Goal: Communication & Community: Participate in discussion

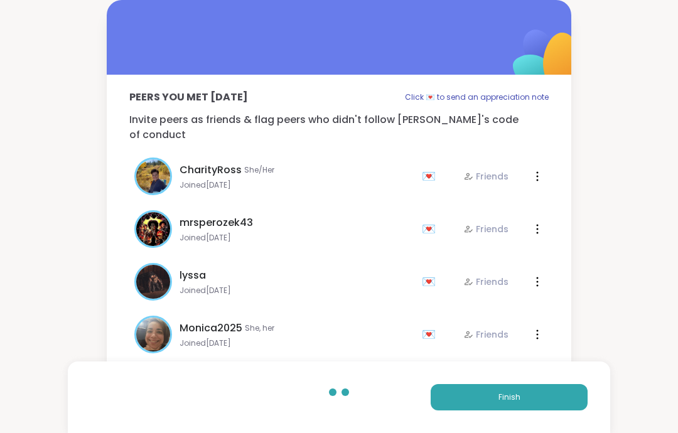
click at [565, 396] on button "Finish" at bounding box center [509, 397] width 157 height 26
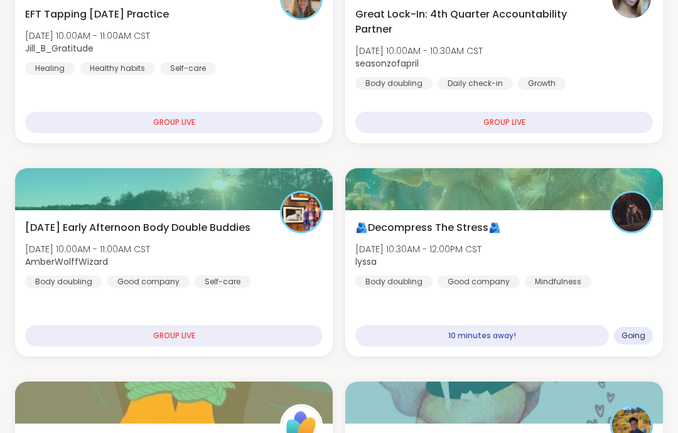
scroll to position [487, 0]
click at [641, 294] on div "🫂Decompress The Stress🫂 Thu, Oct 09 | 10:30AM - 12:00PM CST lyssa Body doubling…" at bounding box center [504, 283] width 318 height 146
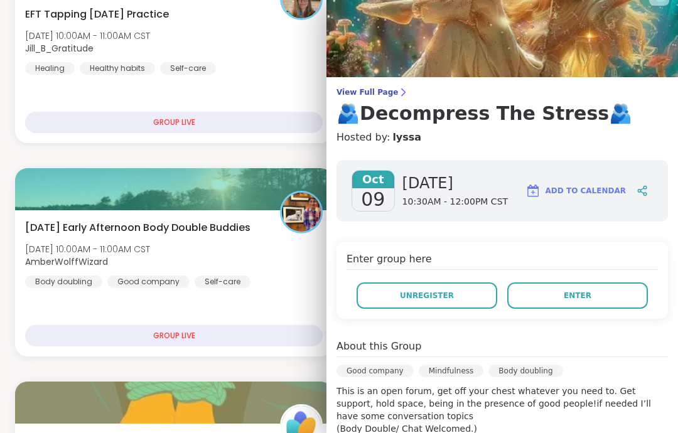
scroll to position [16, 0]
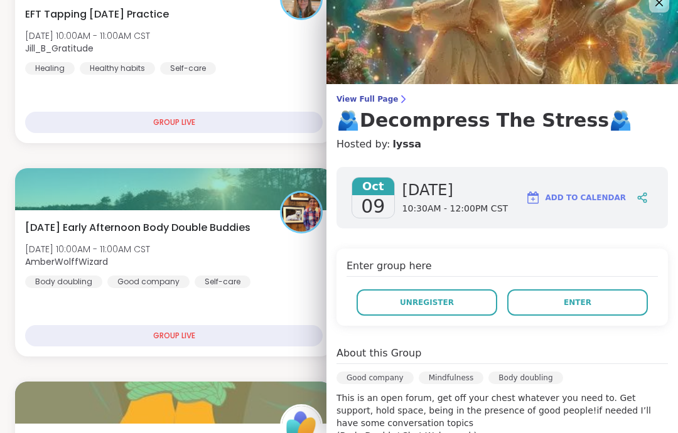
click at [389, 101] on span "View Full Page" at bounding box center [503, 99] width 332 height 10
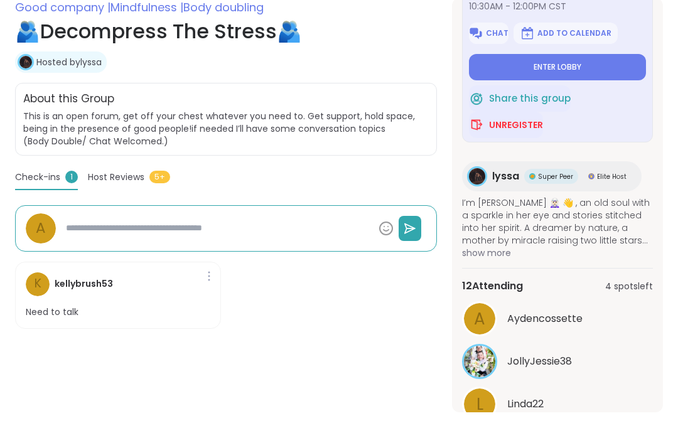
scroll to position [210, 0]
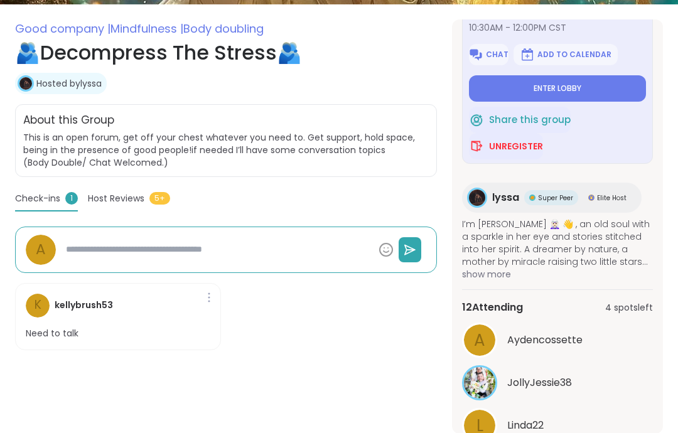
click at [35, 311] on span "k" at bounding box center [38, 305] width 7 height 18
click at [96, 303] on h4 "kellybrush53" at bounding box center [84, 305] width 58 height 13
click at [602, 92] on button "Enter lobby" at bounding box center [557, 88] width 177 height 26
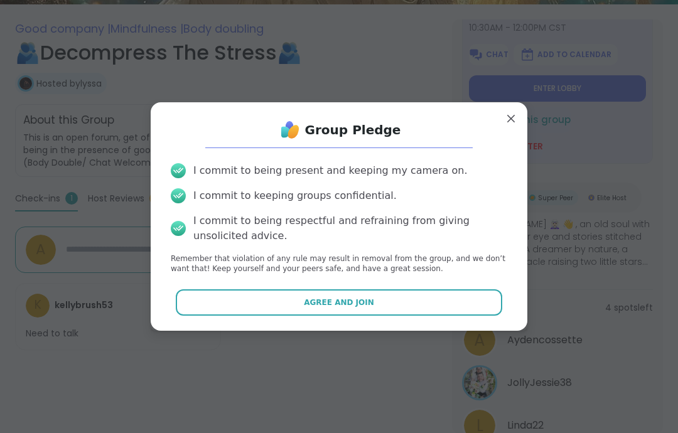
click at [468, 316] on button "Agree and Join" at bounding box center [339, 302] width 327 height 26
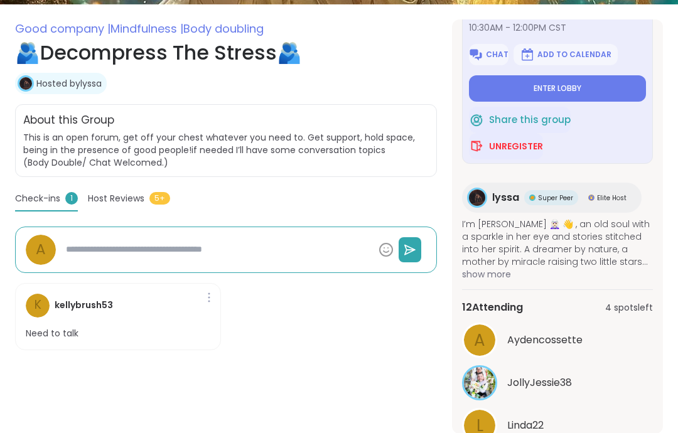
type textarea "*"
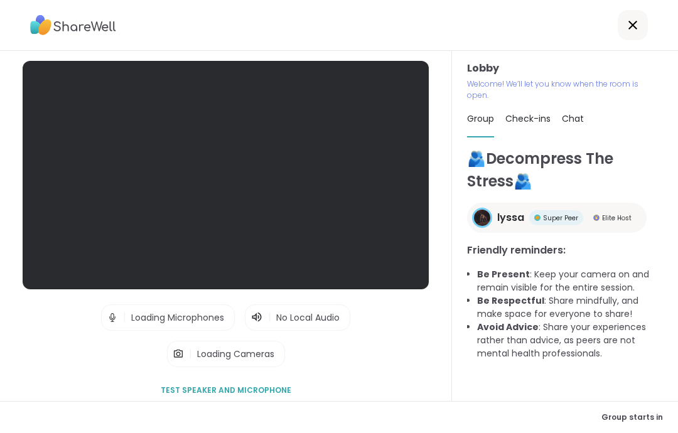
scroll to position [50, 0]
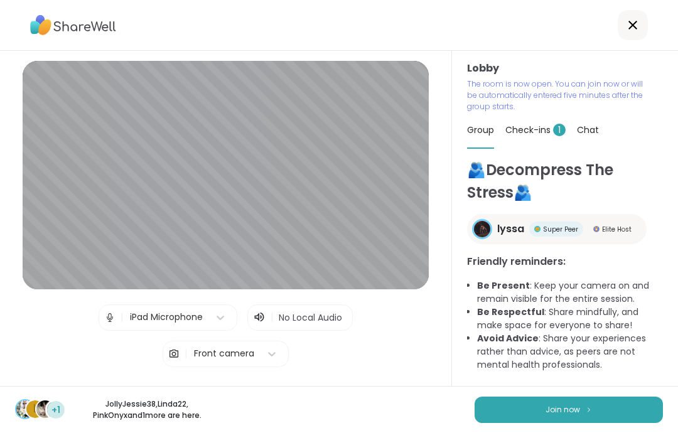
click at [620, 403] on button "Join now" at bounding box center [569, 410] width 188 height 26
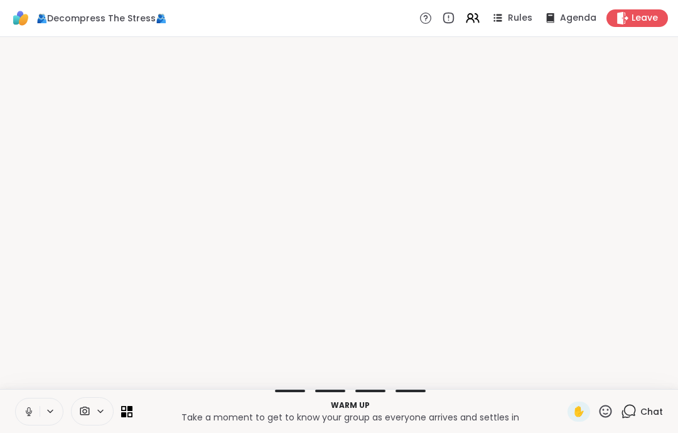
scroll to position [0, 0]
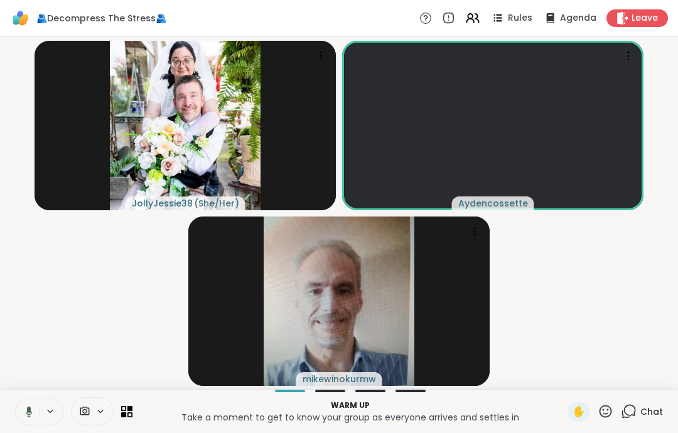
click at [33, 402] on button at bounding box center [27, 412] width 26 height 26
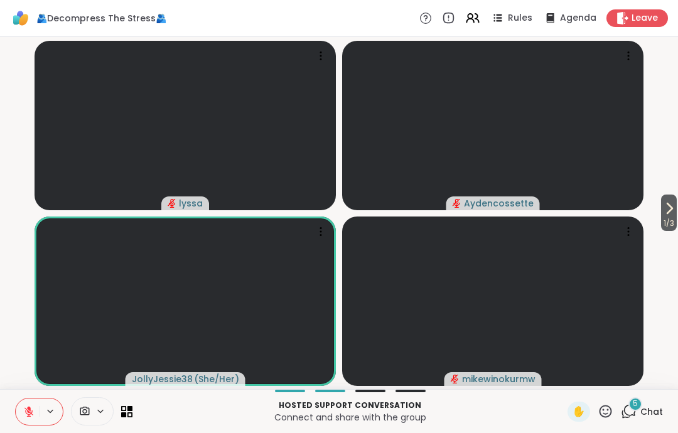
click at [651, 421] on div "5 Chat" at bounding box center [642, 412] width 42 height 20
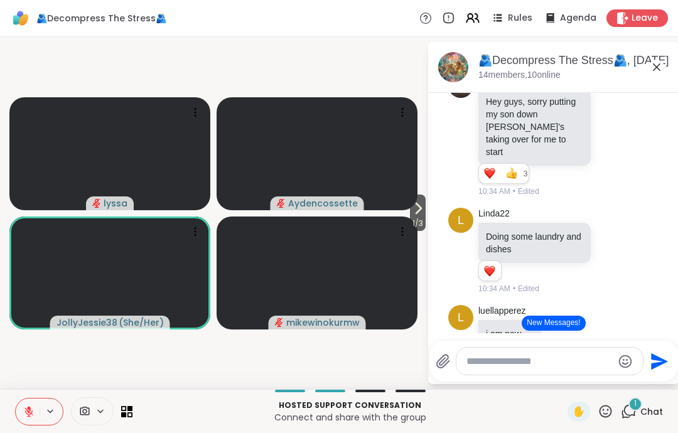
scroll to position [132, 0]
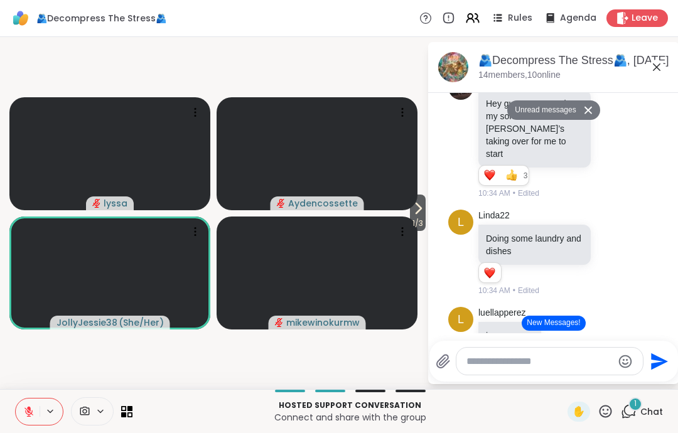
click at [652, 62] on icon at bounding box center [656, 67] width 15 height 15
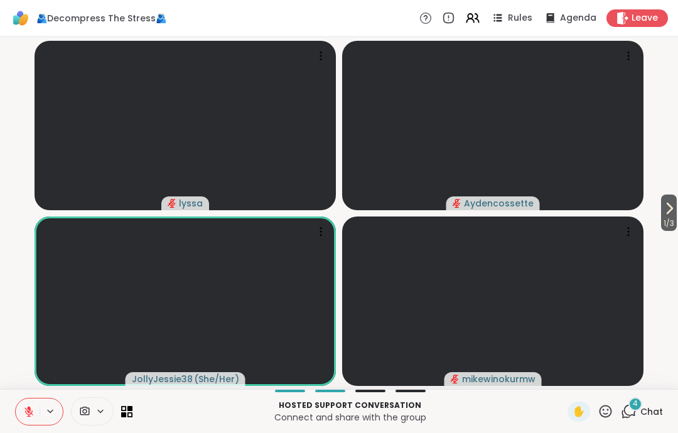
click at [23, 413] on icon at bounding box center [28, 411] width 11 height 11
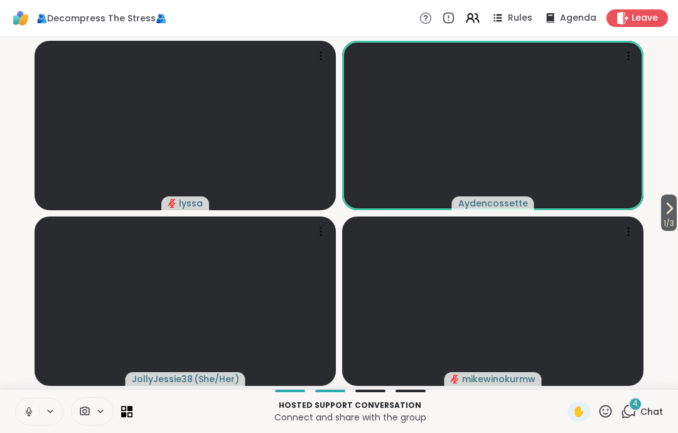
click at [24, 421] on button at bounding box center [28, 412] width 24 height 26
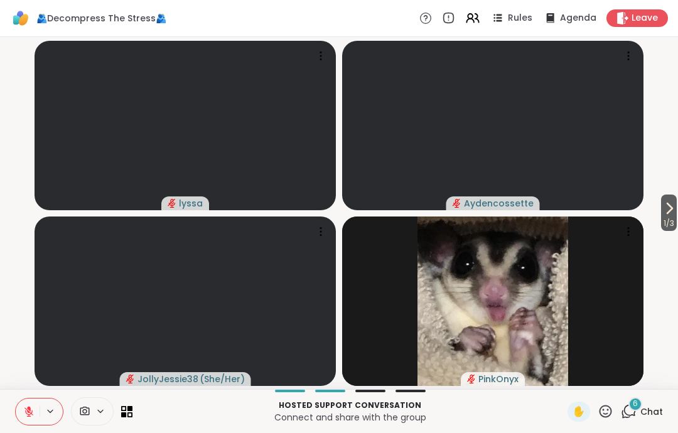
click at [662, 204] on icon at bounding box center [669, 208] width 15 height 15
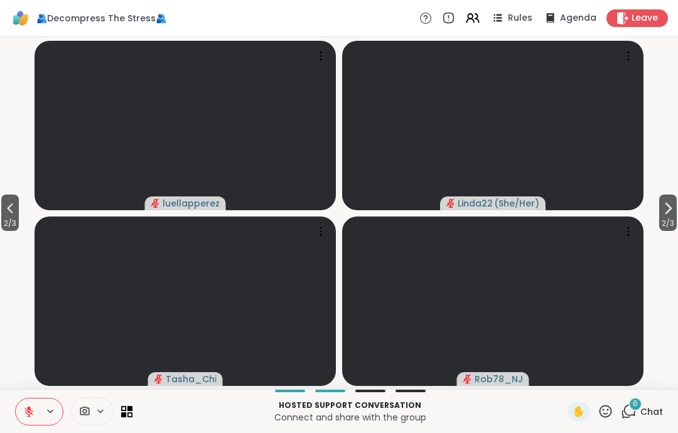
click at [659, 224] on span "2 / 3" at bounding box center [668, 223] width 18 height 15
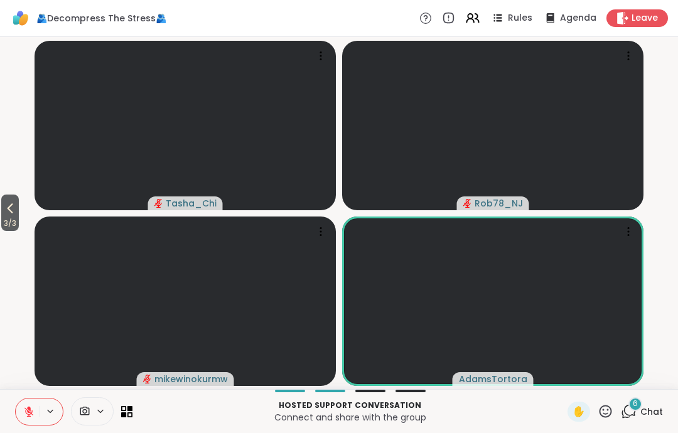
click at [19, 210] on button "3 / 3" at bounding box center [10, 213] width 18 height 36
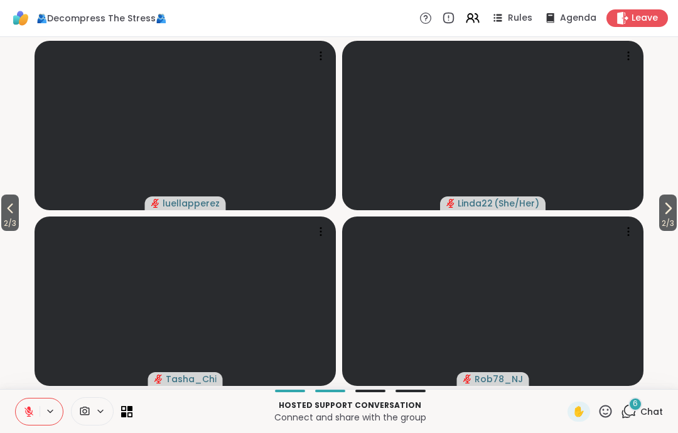
click at [28, 216] on video-player-container "2 / 3 2 / 3 luellapperez Linda22 ( She/Her ) Tasha_Chi Rob78_NJ" at bounding box center [339, 213] width 663 height 342
click at [19, 218] on span "2 / 3" at bounding box center [10, 223] width 18 height 15
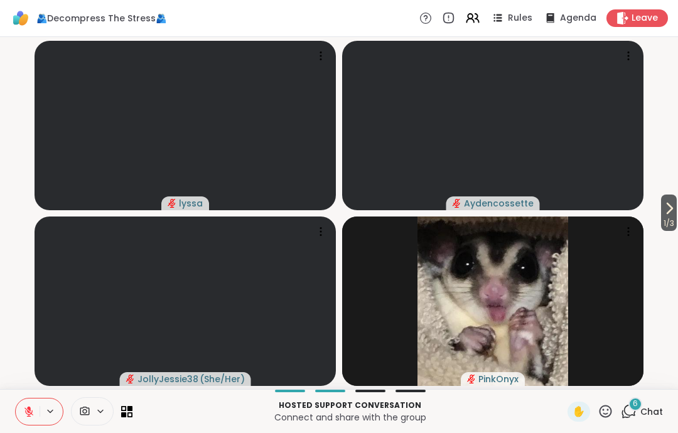
click at [646, 421] on div "6 Chat" at bounding box center [642, 412] width 42 height 20
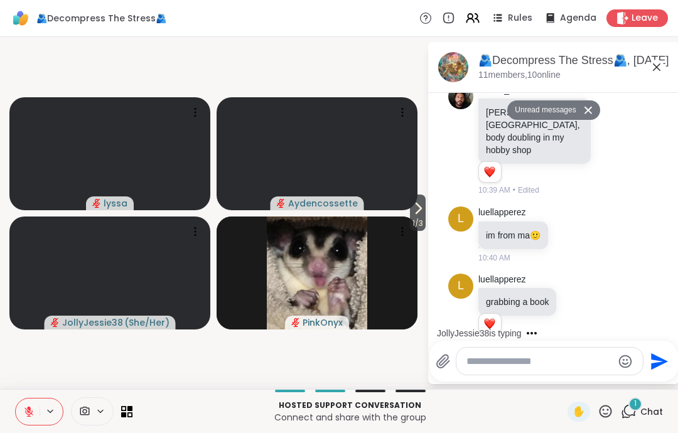
scroll to position [937, 0]
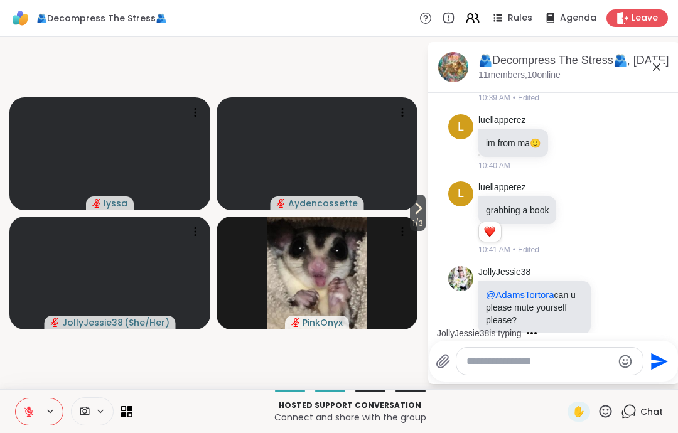
click at [652, 68] on icon at bounding box center [656, 67] width 15 height 15
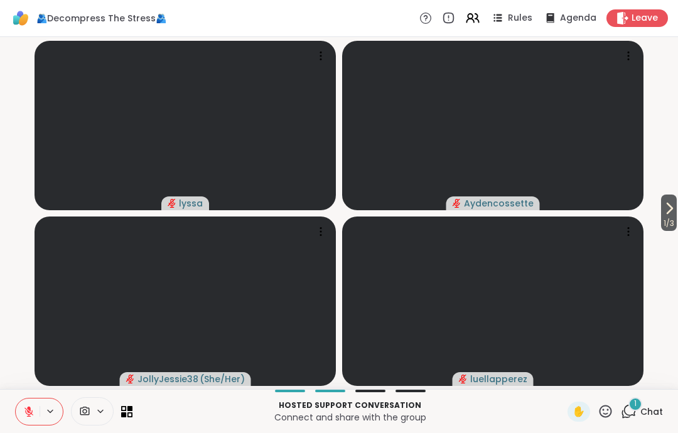
click at [639, 401] on div "1" at bounding box center [636, 404] width 14 height 14
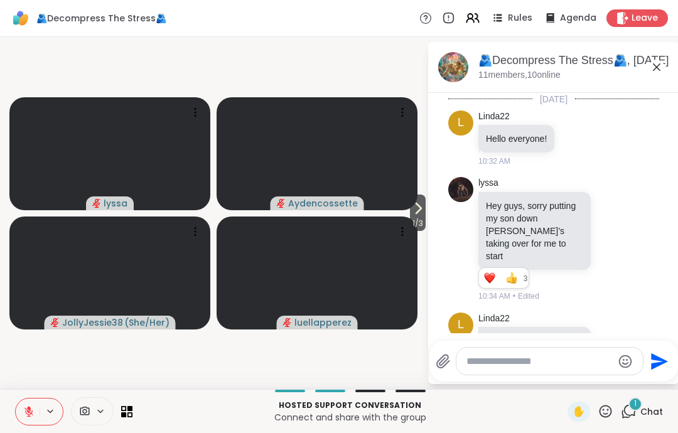
scroll to position [1046, 0]
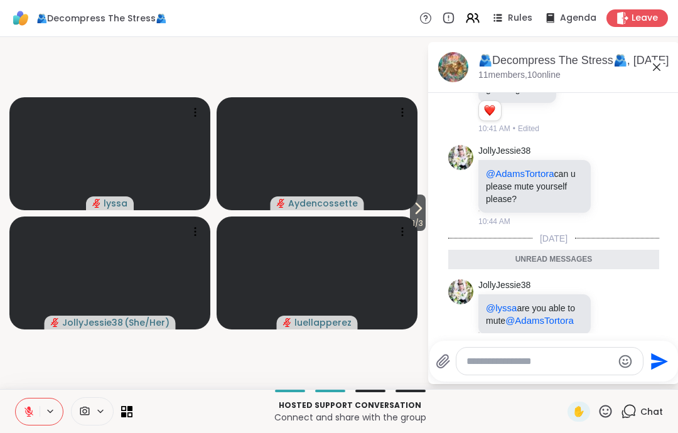
click at [608, 308] on icon at bounding box center [612, 314] width 11 height 13
click at [491, 281] on button "Select Reaction: Thumbs up" at bounding box center [485, 293] width 25 height 25
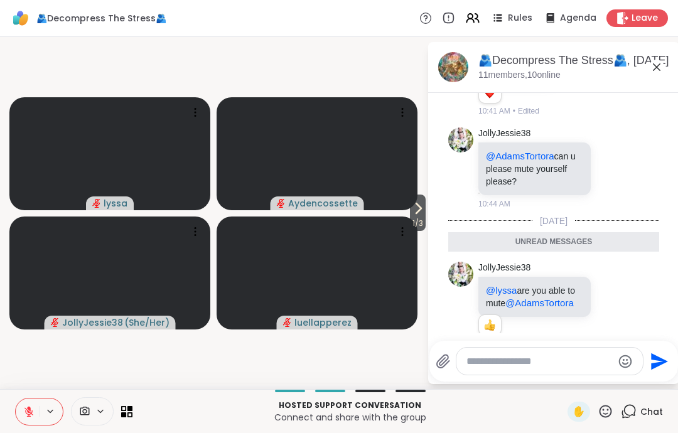
click at [664, 70] on icon at bounding box center [656, 67] width 15 height 15
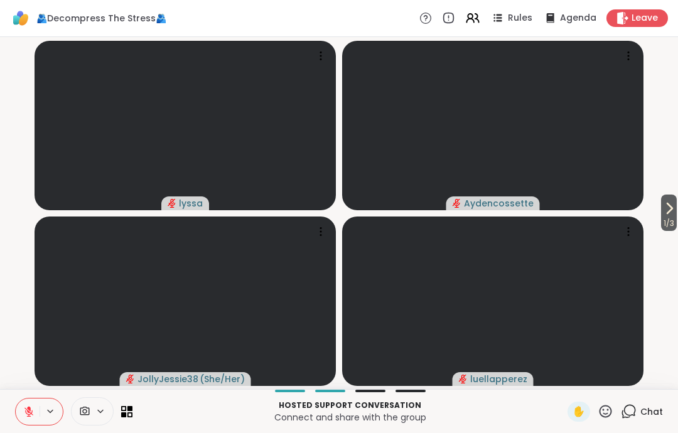
click at [671, 412] on div "Hosted support conversation Connect and share with the group ✋ Chat" at bounding box center [339, 411] width 678 height 44
click at [654, 413] on span "Chat" at bounding box center [651, 412] width 23 height 13
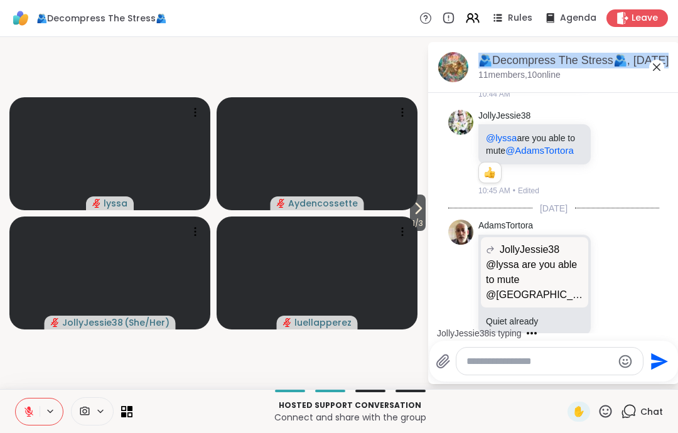
scroll to position [1295, 0]
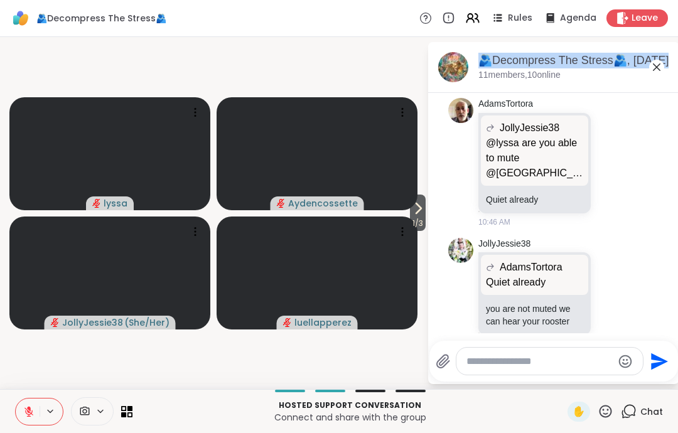
click at [659, 73] on icon at bounding box center [656, 67] width 15 height 15
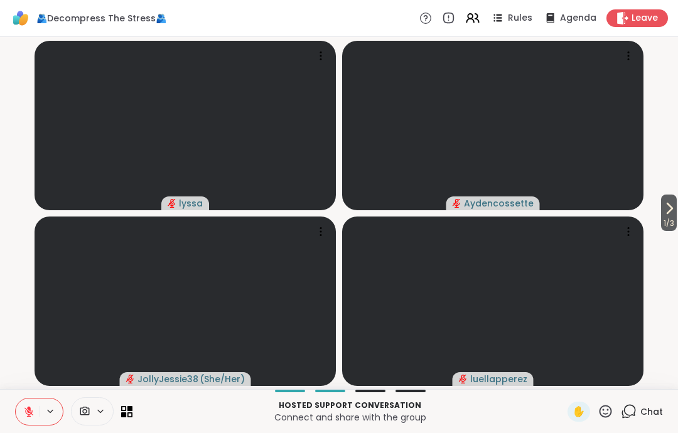
click at [670, 220] on span "1 / 3" at bounding box center [669, 223] width 16 height 15
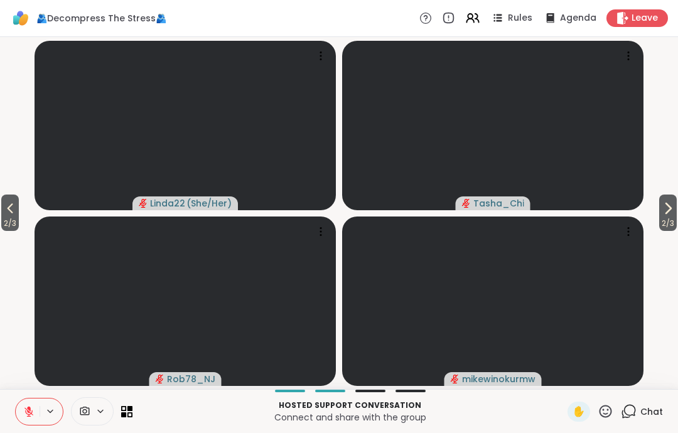
click at [670, 220] on span "2 / 3" at bounding box center [668, 223] width 18 height 15
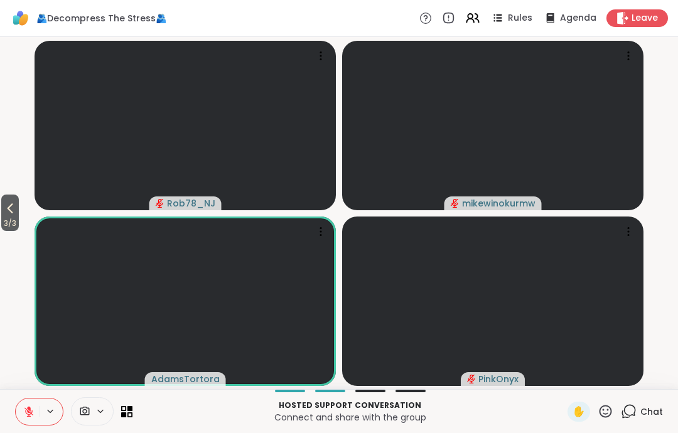
click at [15, 220] on span "3 / 3" at bounding box center [10, 223] width 18 height 15
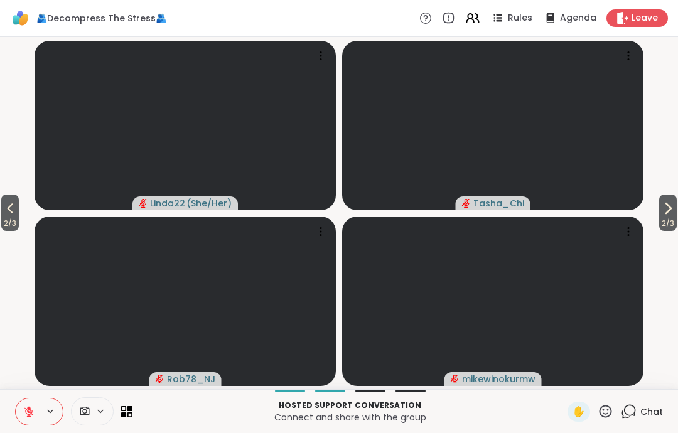
click at [15, 220] on span "2 / 3" at bounding box center [10, 223] width 18 height 15
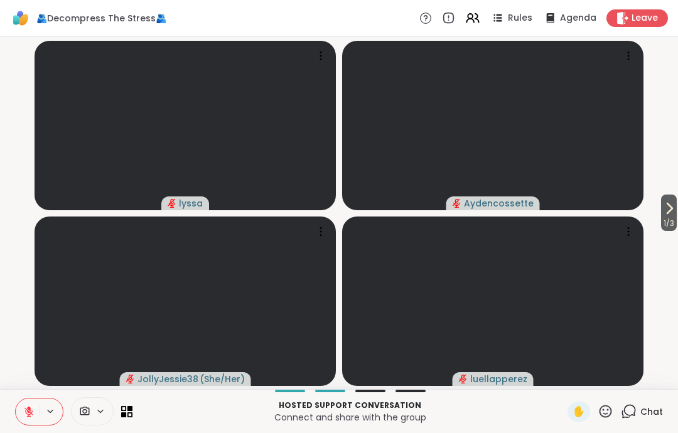
click at [652, 406] on span "Chat" at bounding box center [651, 412] width 23 height 13
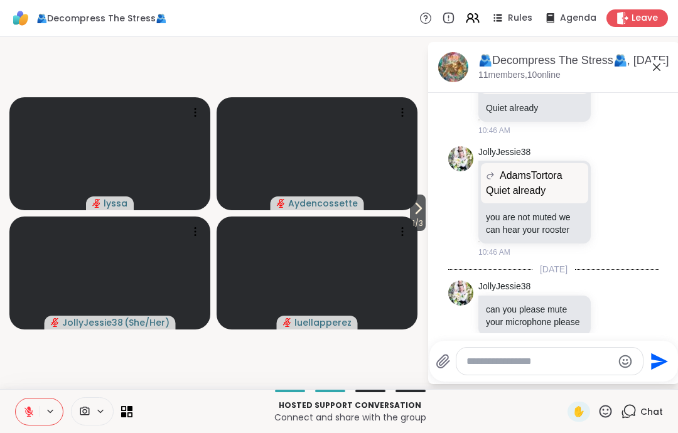
scroll to position [1466, 0]
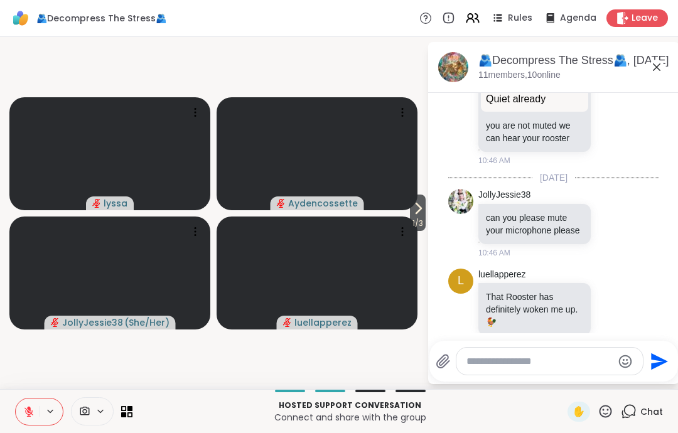
click at [614, 301] on div at bounding box center [612, 308] width 11 height 15
click at [485, 283] on div "Select Reaction: Thumbs up" at bounding box center [485, 288] width 11 height 11
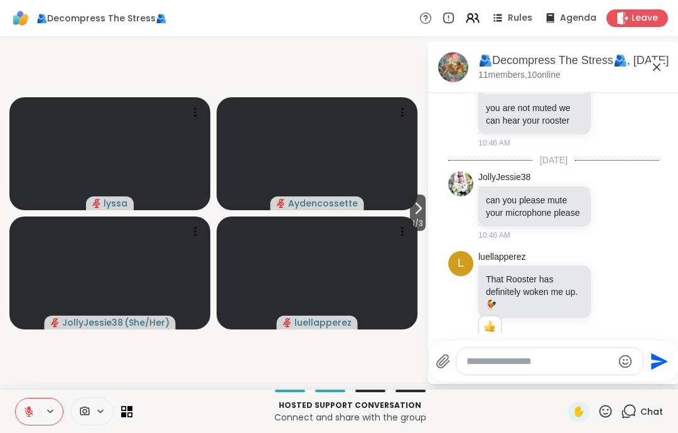
click at [652, 84] on div "🫂Decompress The Stress🫂, [DATE] members, 10 online" at bounding box center [553, 67] width 251 height 51
click at [656, 72] on icon at bounding box center [656, 67] width 15 height 15
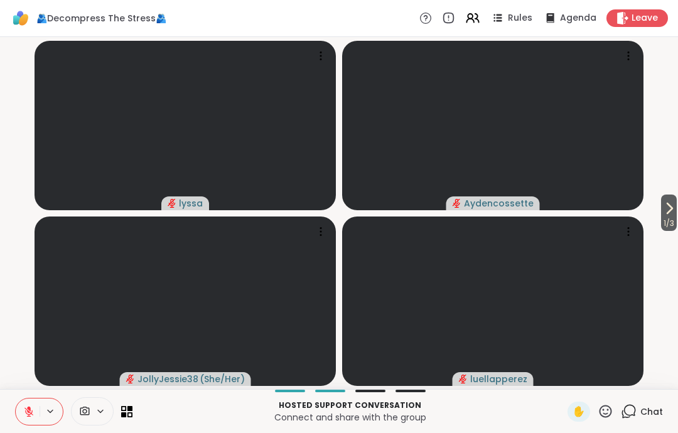
click at [673, 221] on span "1 / 3" at bounding box center [669, 223] width 16 height 15
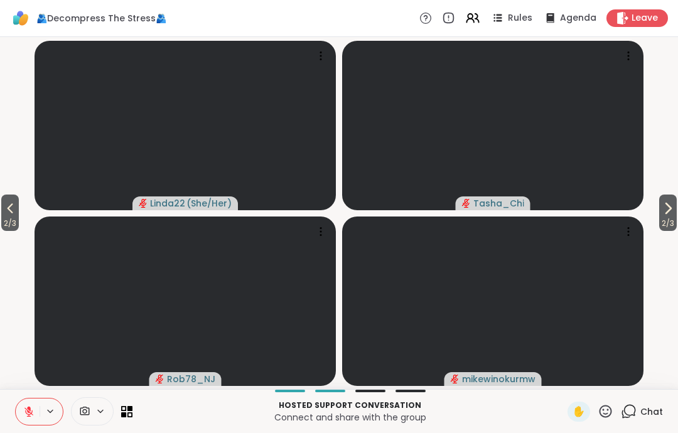
click at [673, 220] on span "2 / 3" at bounding box center [668, 223] width 18 height 15
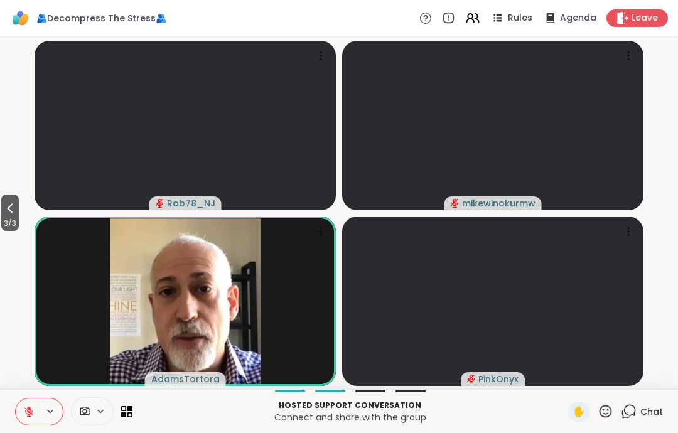
click at [10, 211] on icon at bounding box center [10, 208] width 15 height 15
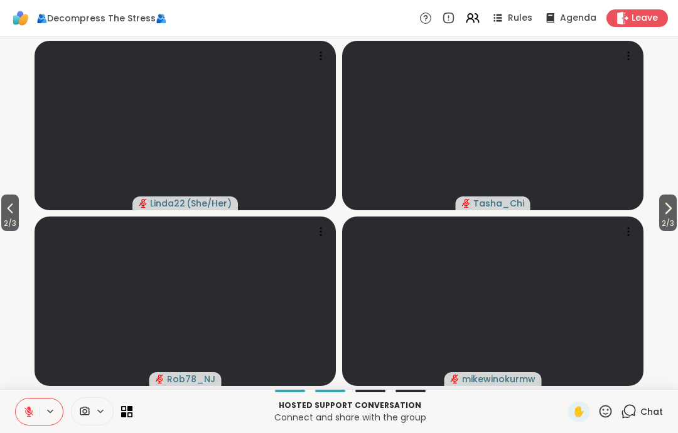
click at [9, 210] on icon at bounding box center [10, 208] width 15 height 15
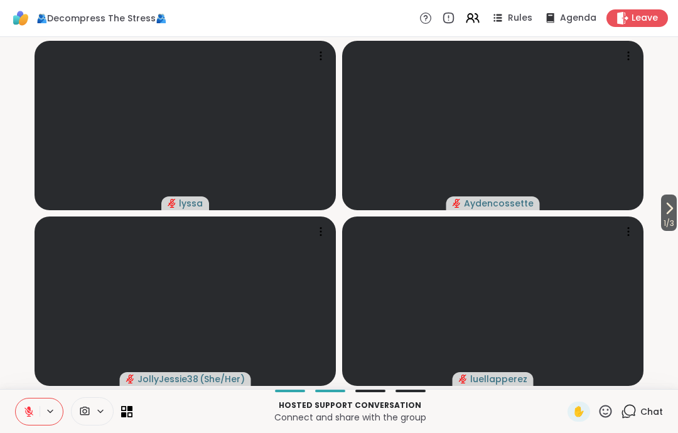
click at [645, 421] on div "Chat" at bounding box center [642, 412] width 42 height 20
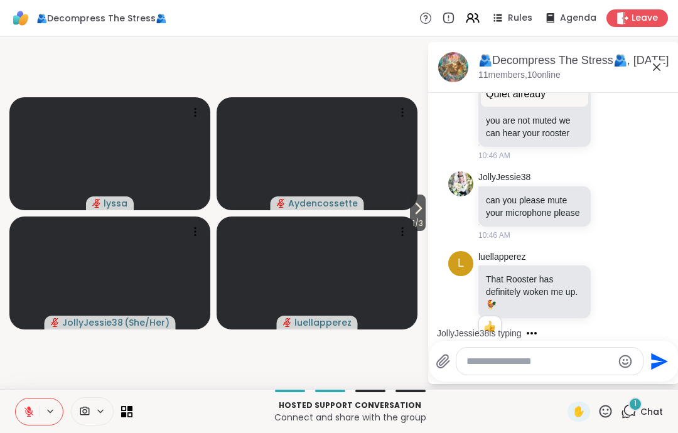
scroll to position [1588, 0]
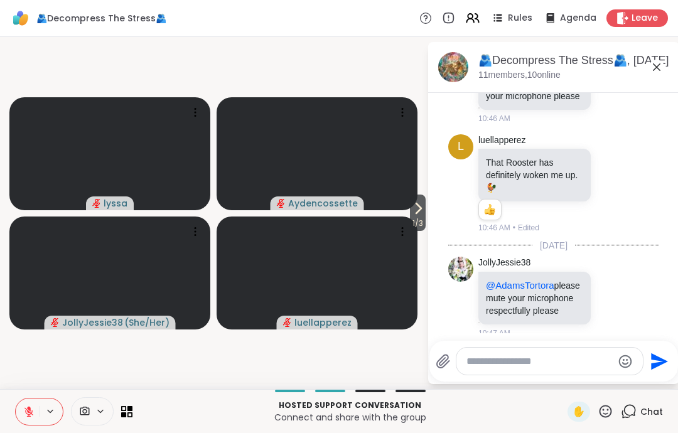
click at [410, 224] on span "1 / 3" at bounding box center [418, 223] width 16 height 15
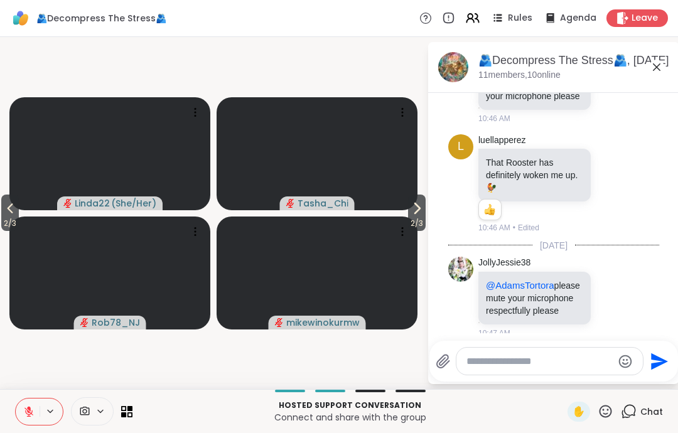
click at [409, 224] on span "2 / 3" at bounding box center [417, 223] width 18 height 15
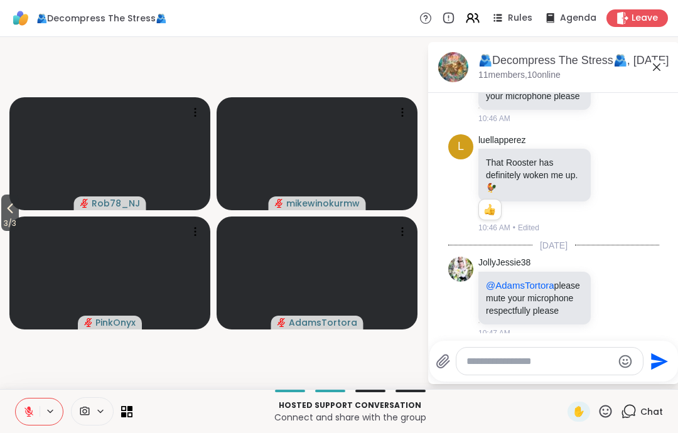
click at [24, 210] on video at bounding box center [109, 153] width 201 height 113
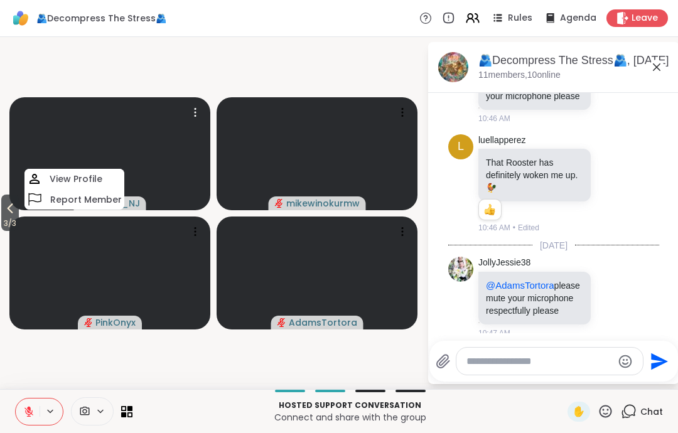
click at [26, 212] on video-player-container "3 / 3 Rob78_NJ View Profile Report Member mikewinokurmw PinkOnyx AdamsTortora" at bounding box center [214, 213] width 412 height 342
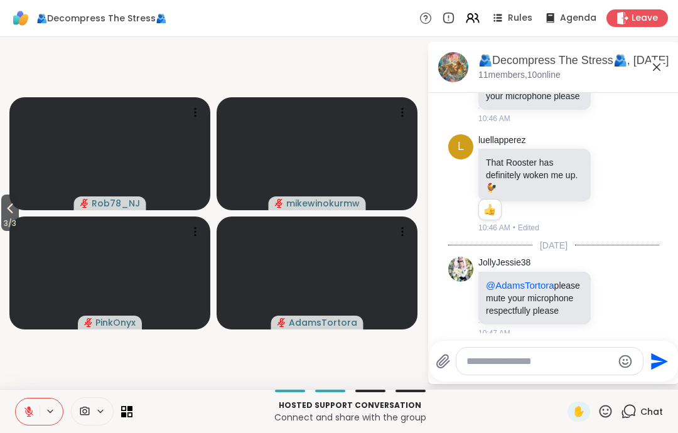
click at [10, 215] on icon at bounding box center [10, 208] width 15 height 15
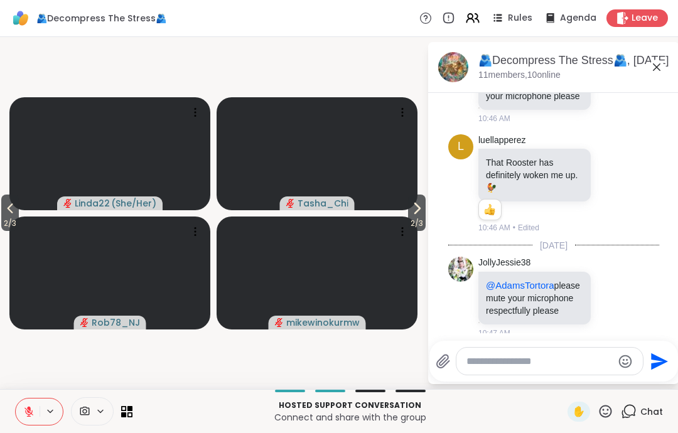
click at [9, 215] on icon at bounding box center [10, 208] width 15 height 15
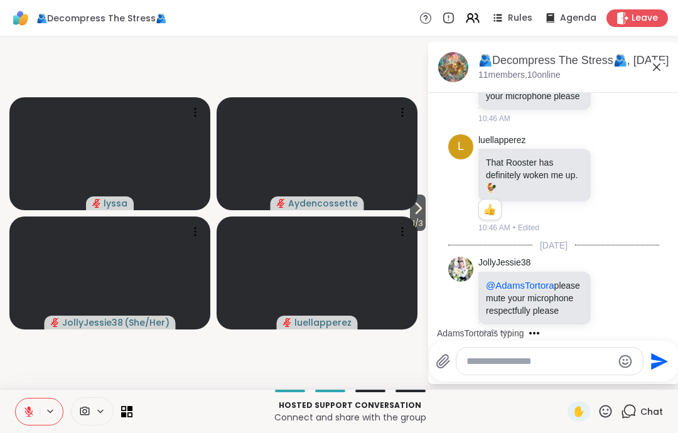
click at [658, 62] on icon at bounding box center [656, 67] width 15 height 15
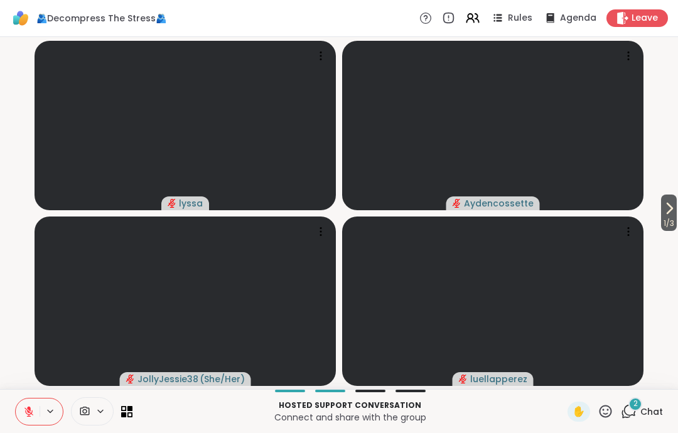
click at [662, 216] on icon at bounding box center [669, 208] width 15 height 15
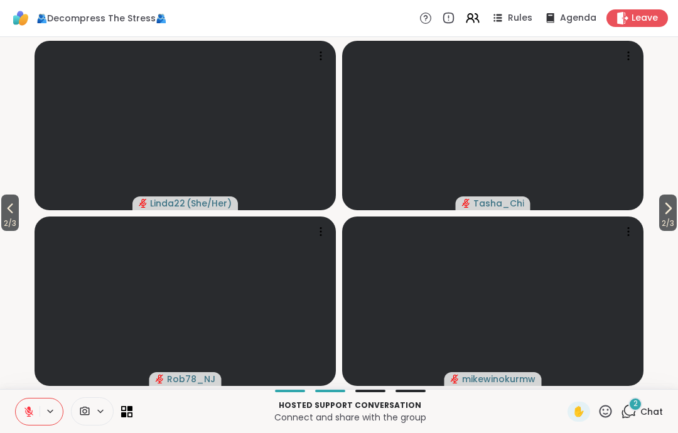
click at [673, 212] on icon at bounding box center [668, 208] width 15 height 15
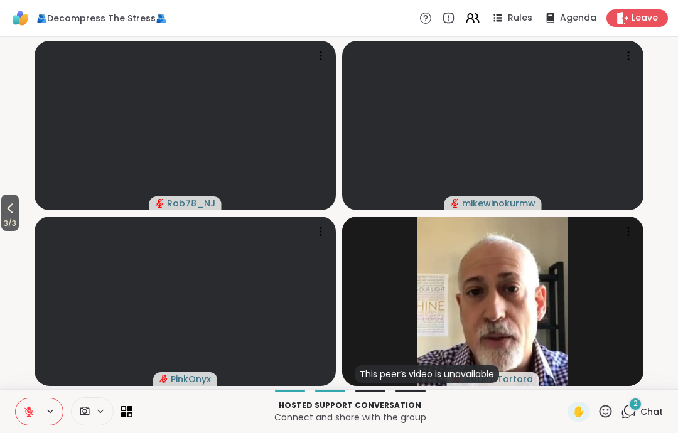
click at [18, 242] on video-player-container "3 / 3 Rob78_NJ mikewinokurmw PinkOnyx This peer’s video is unavailable AdamsTor…" at bounding box center [339, 213] width 663 height 342
click at [35, 198] on video at bounding box center [185, 126] width 301 height 170
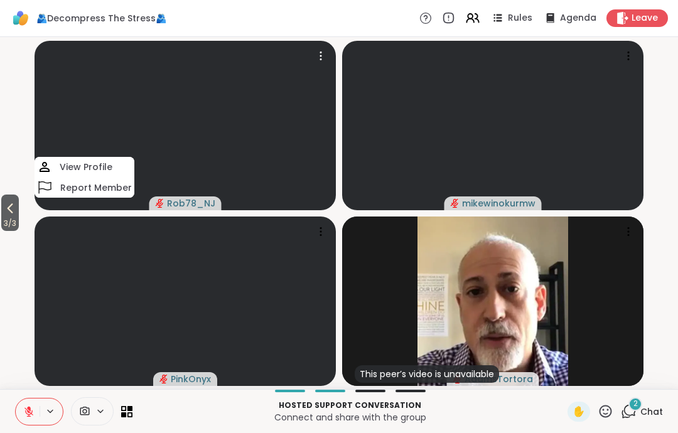
click at [14, 217] on span "3 / 3" at bounding box center [10, 223] width 18 height 15
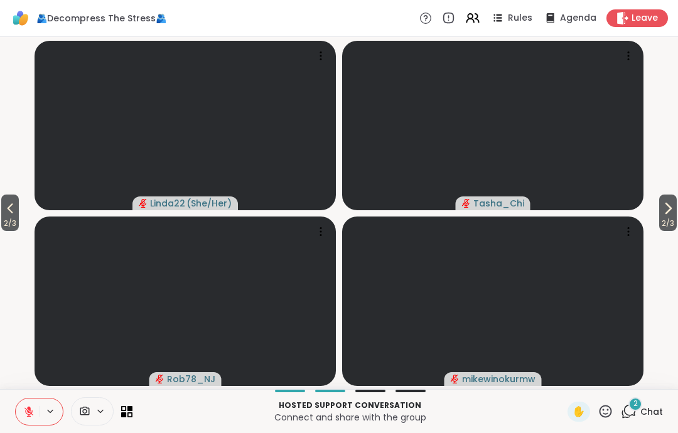
click at [4, 230] on span "2 / 3" at bounding box center [10, 223] width 18 height 15
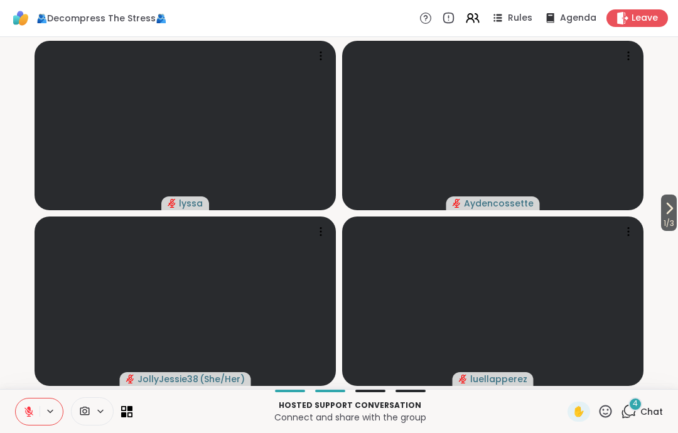
click at [640, 402] on div "4" at bounding box center [636, 404] width 14 height 14
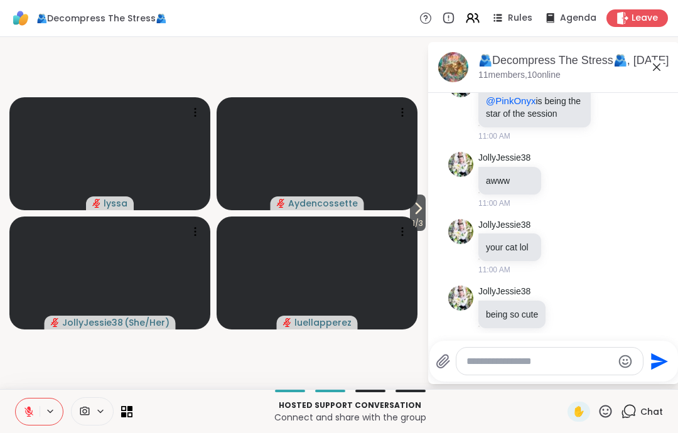
scroll to position [2210, 0]
click at [659, 66] on icon at bounding box center [656, 67] width 15 height 15
